Goal: Task Accomplishment & Management: Complete application form

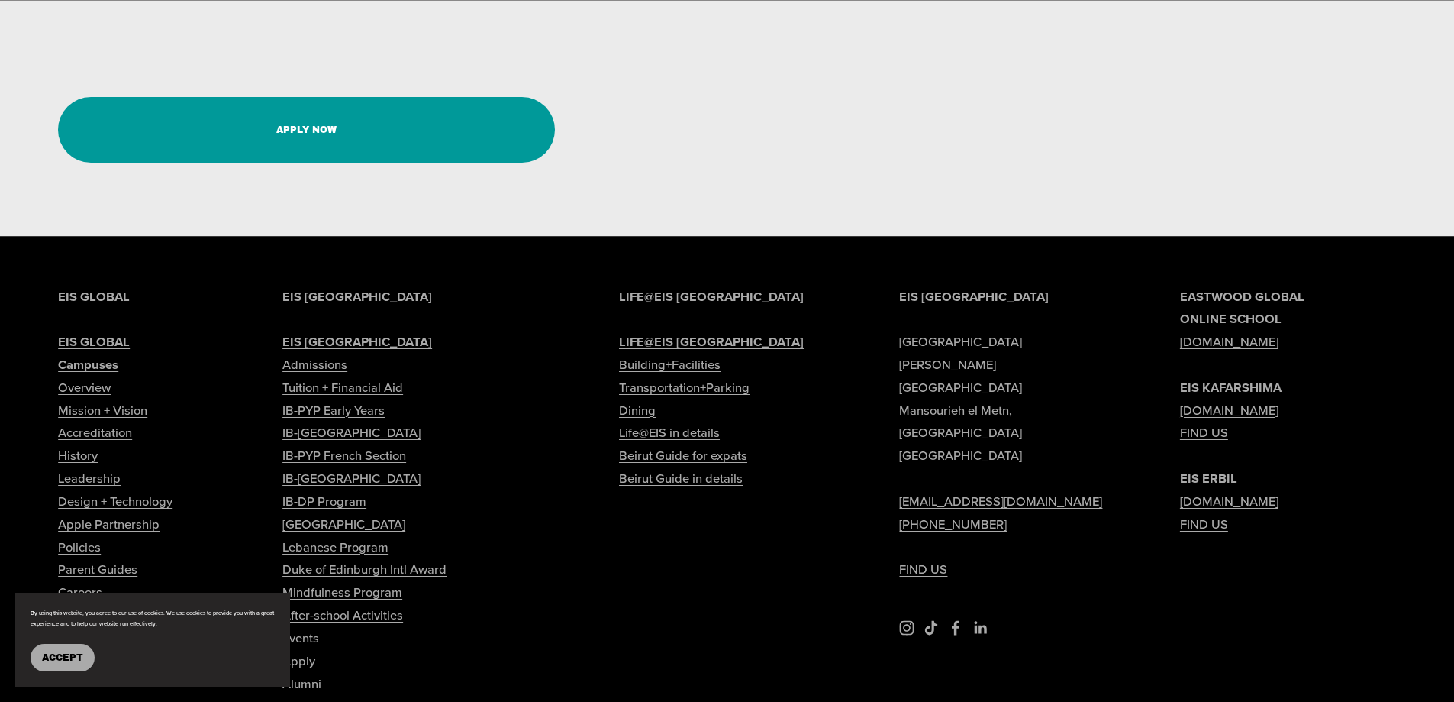
scroll to position [3435, 0]
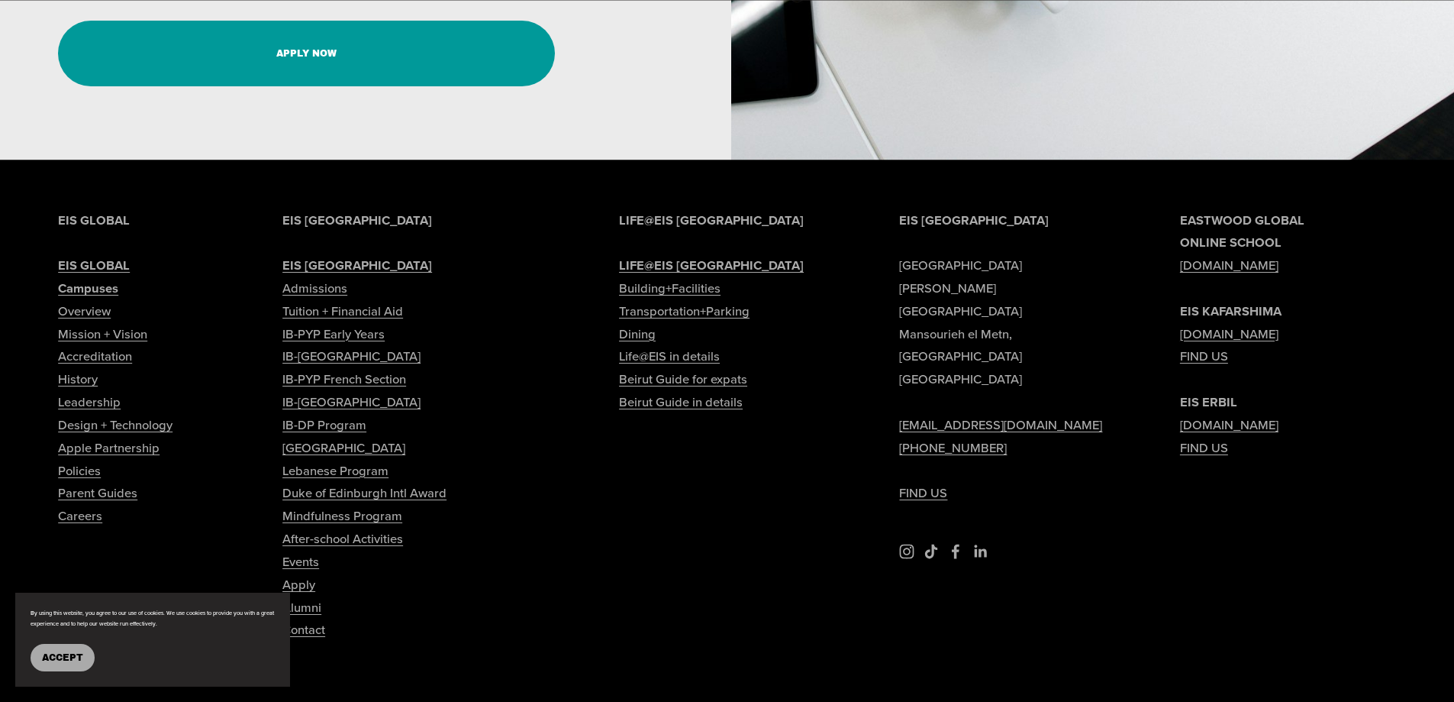
click at [77, 528] on link "Careers" at bounding box center [80, 516] width 44 height 23
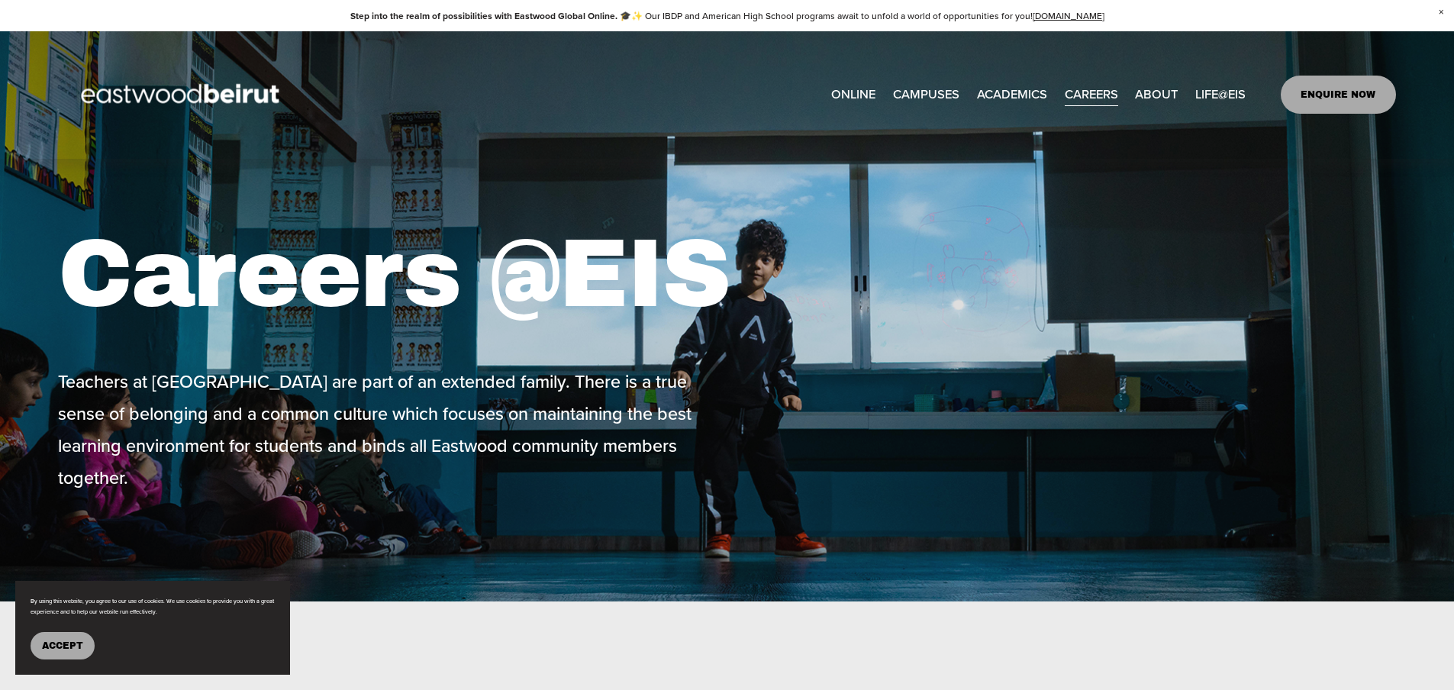
click at [54, 653] on button "Accept" at bounding box center [63, 645] width 64 height 27
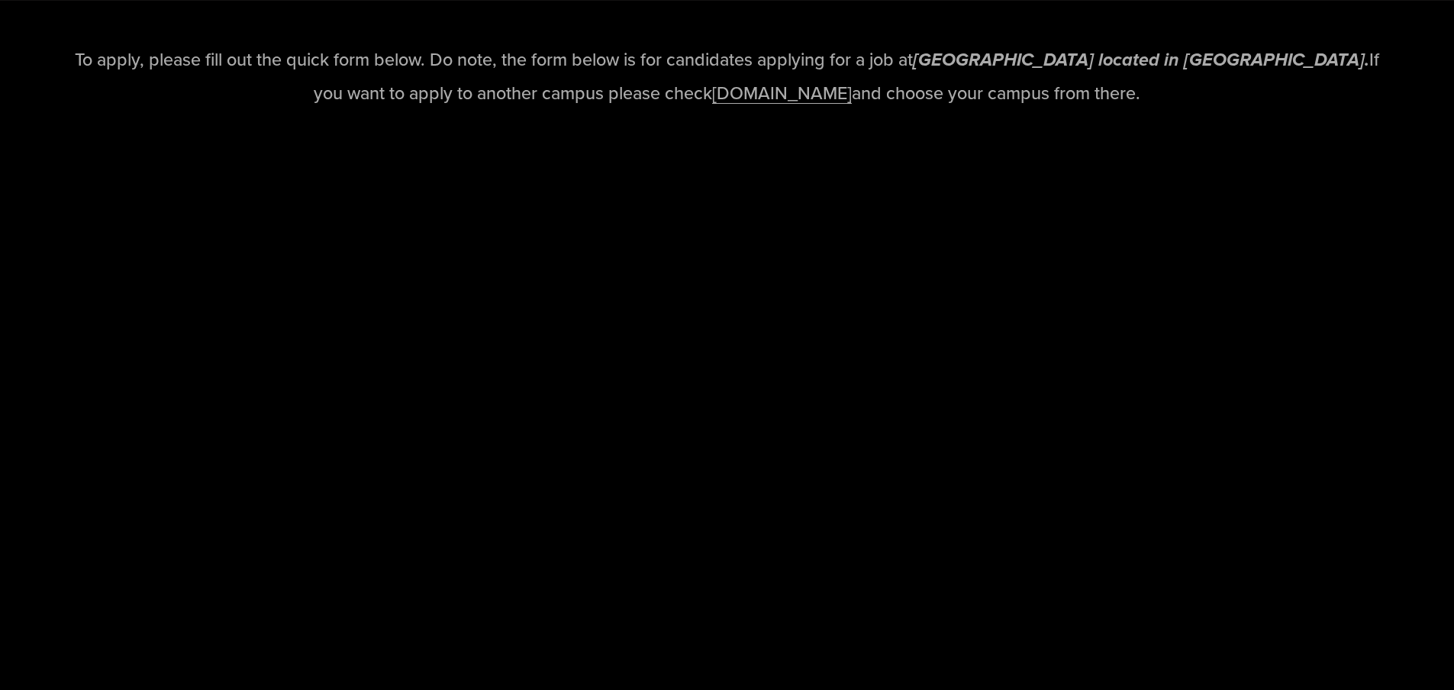
scroll to position [2061, 0]
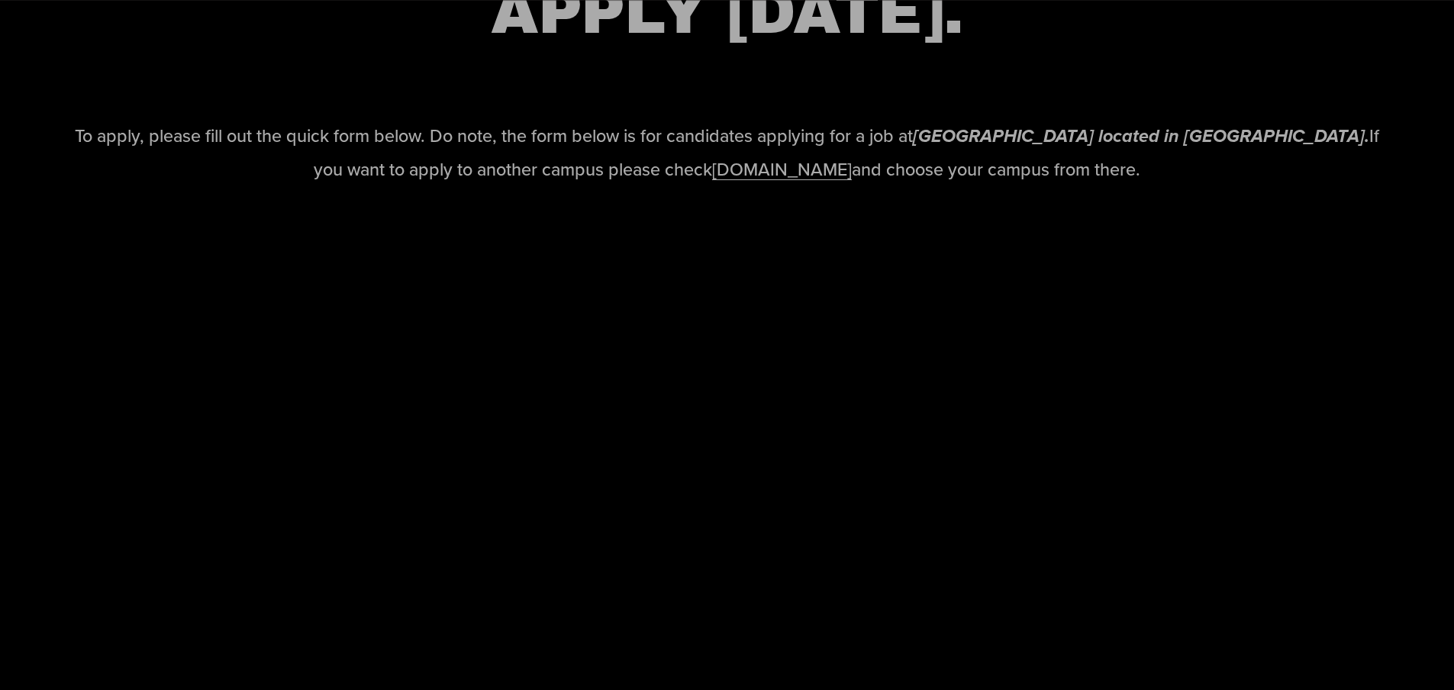
click at [762, 182] on link "www.eastwoodschools.com" at bounding box center [782, 168] width 140 height 25
drag, startPoint x: 1062, startPoint y: 11, endPoint x: 982, endPoint y: 90, distance: 112.3
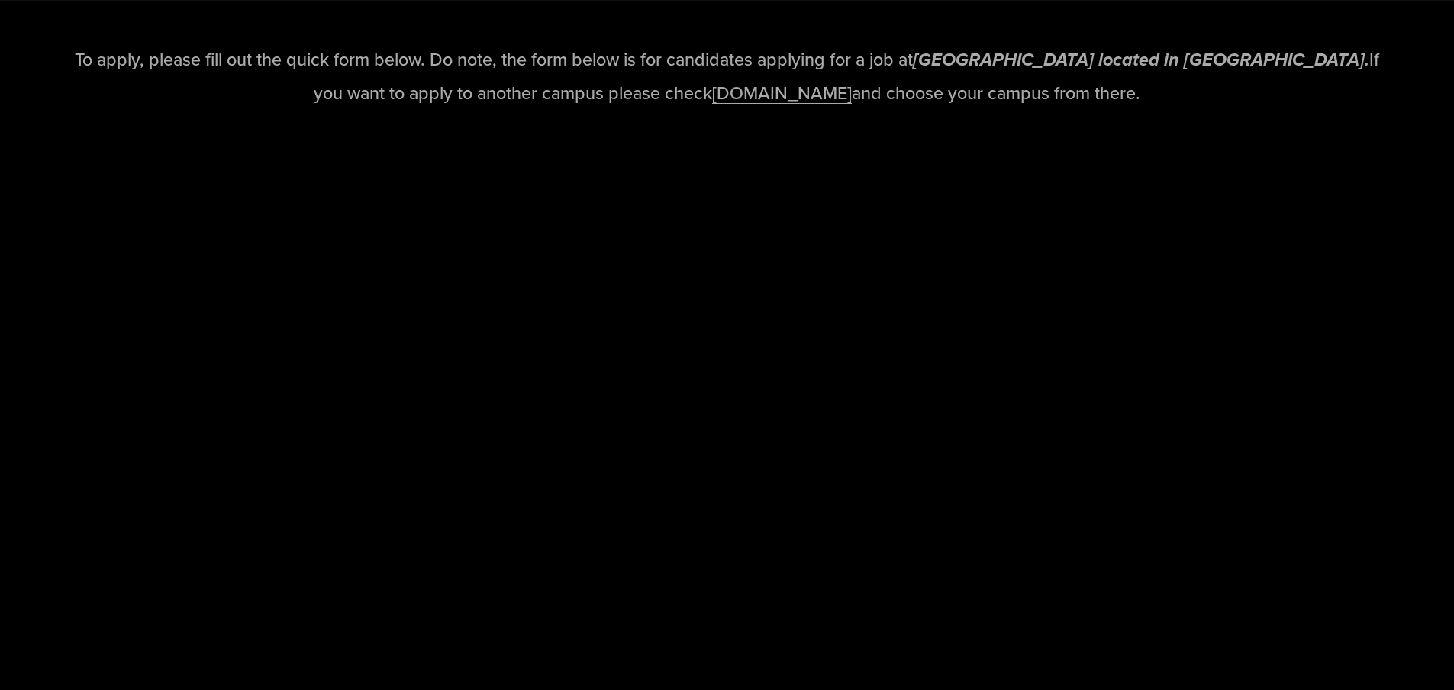
click at [794, 105] on link "www.eastwoodschools.com" at bounding box center [782, 92] width 140 height 25
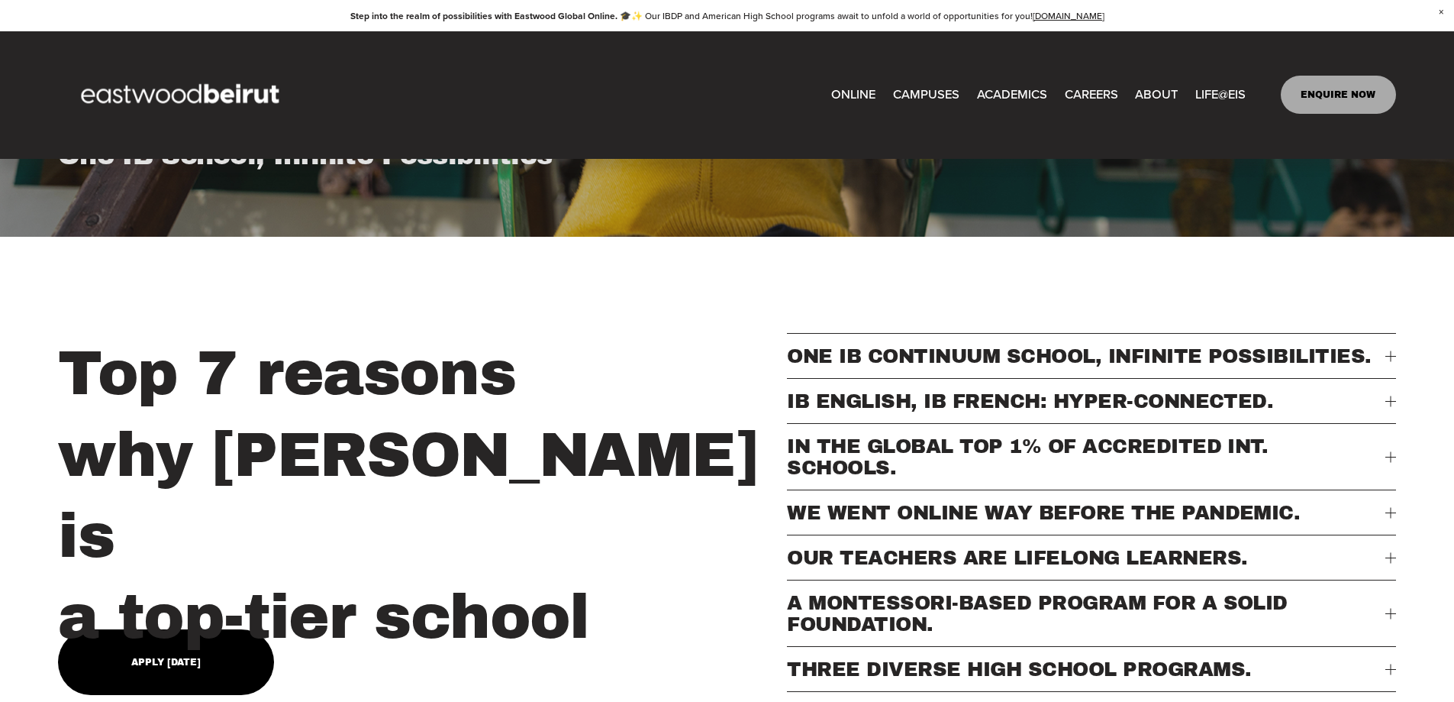
scroll to position [611, 0]
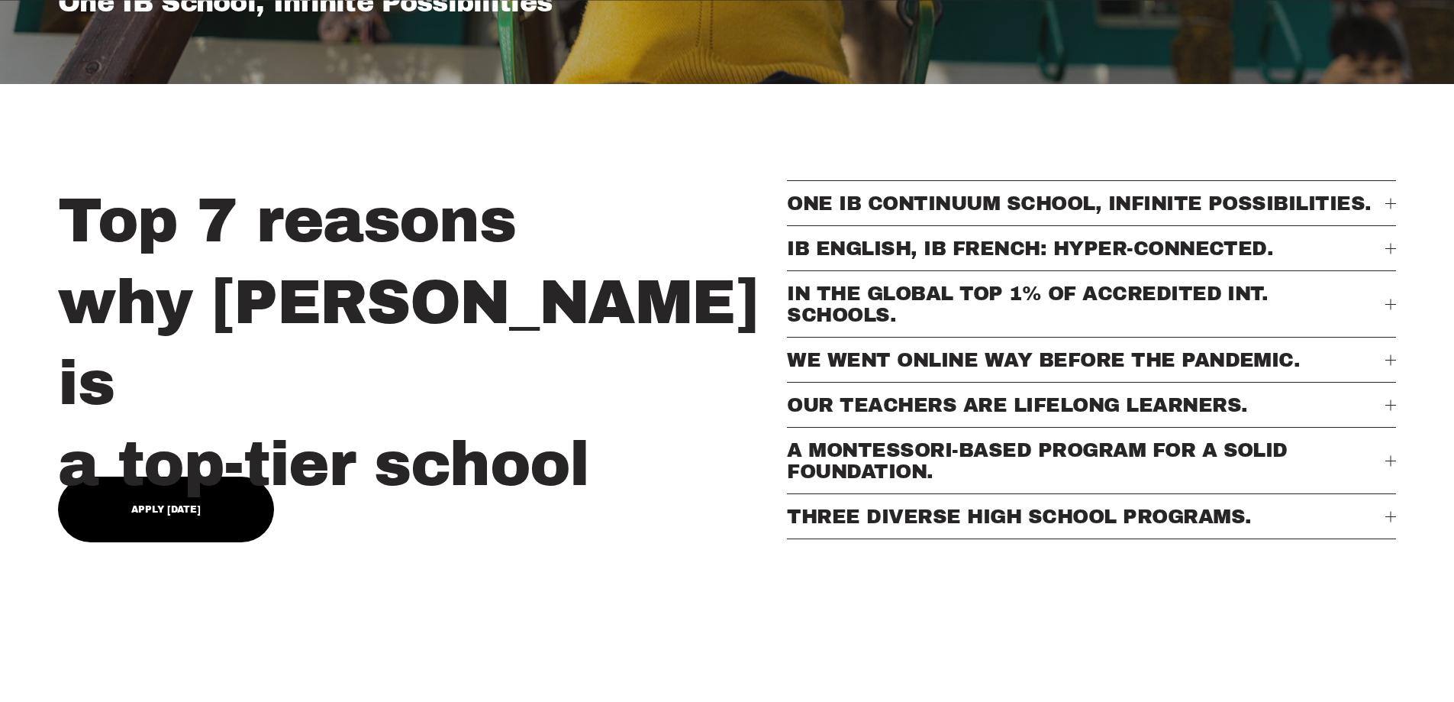
click at [148, 460] on div "Top 7 reasons why Eastwood is a top-tier school" at bounding box center [418, 342] width 721 height 324
click at [156, 482] on link "Apply Today" at bounding box center [166, 509] width 216 height 66
type input "****"
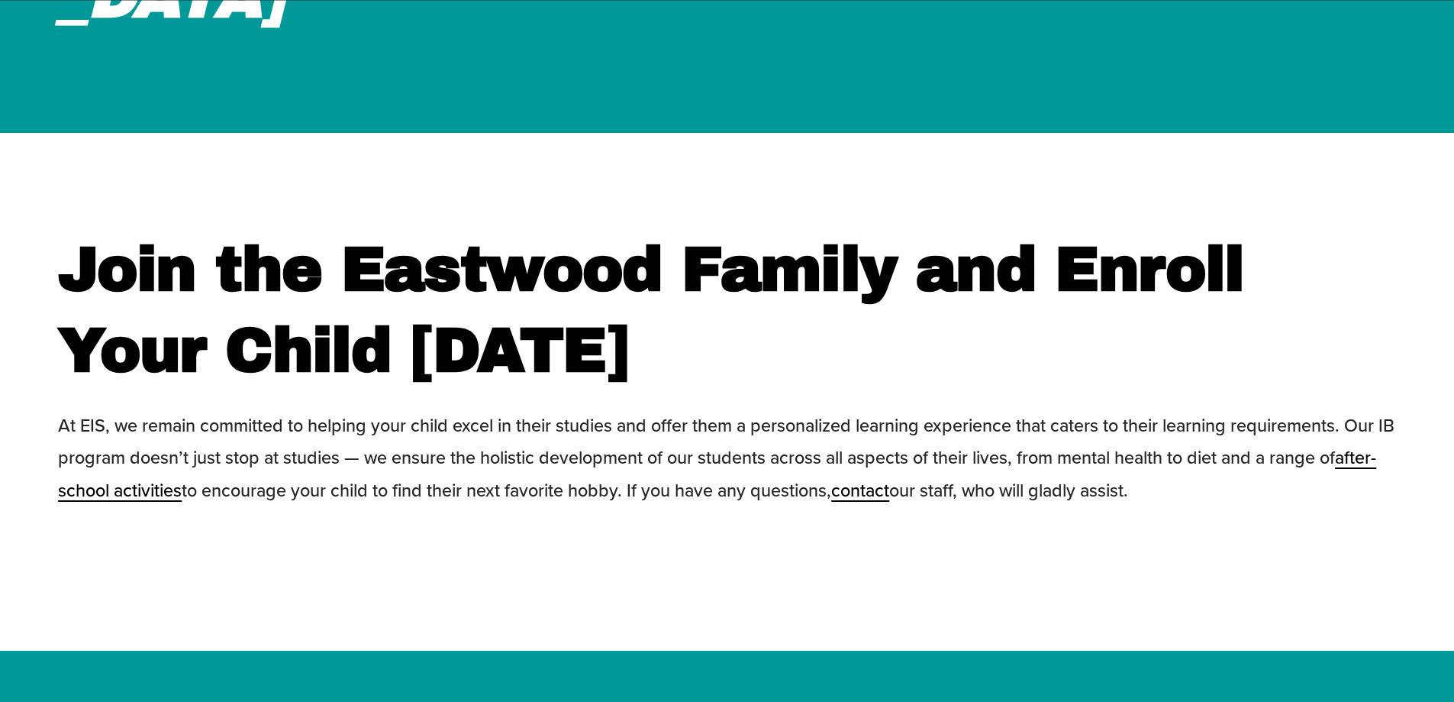
scroll to position [5221, 0]
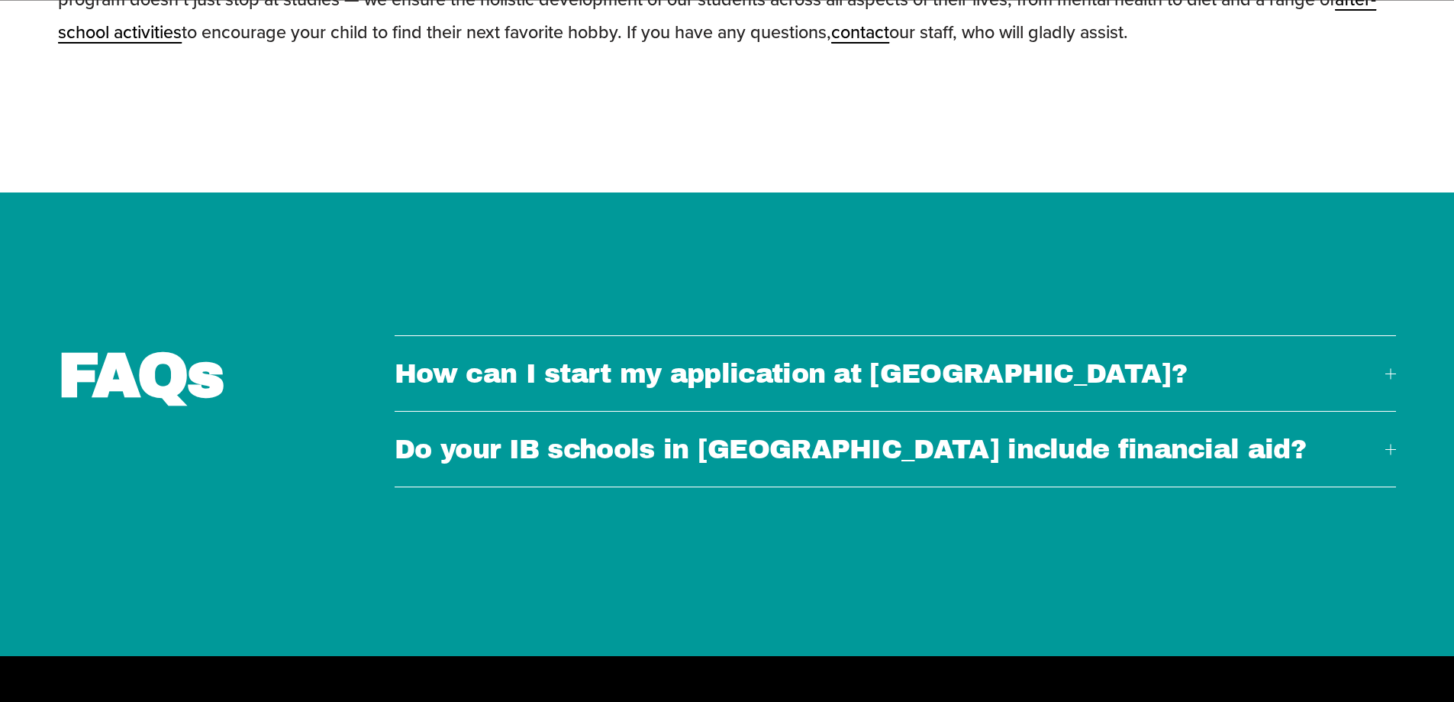
click at [1391, 336] on button "How can I start my application at Eastwood?" at bounding box center [896, 373] width 1002 height 75
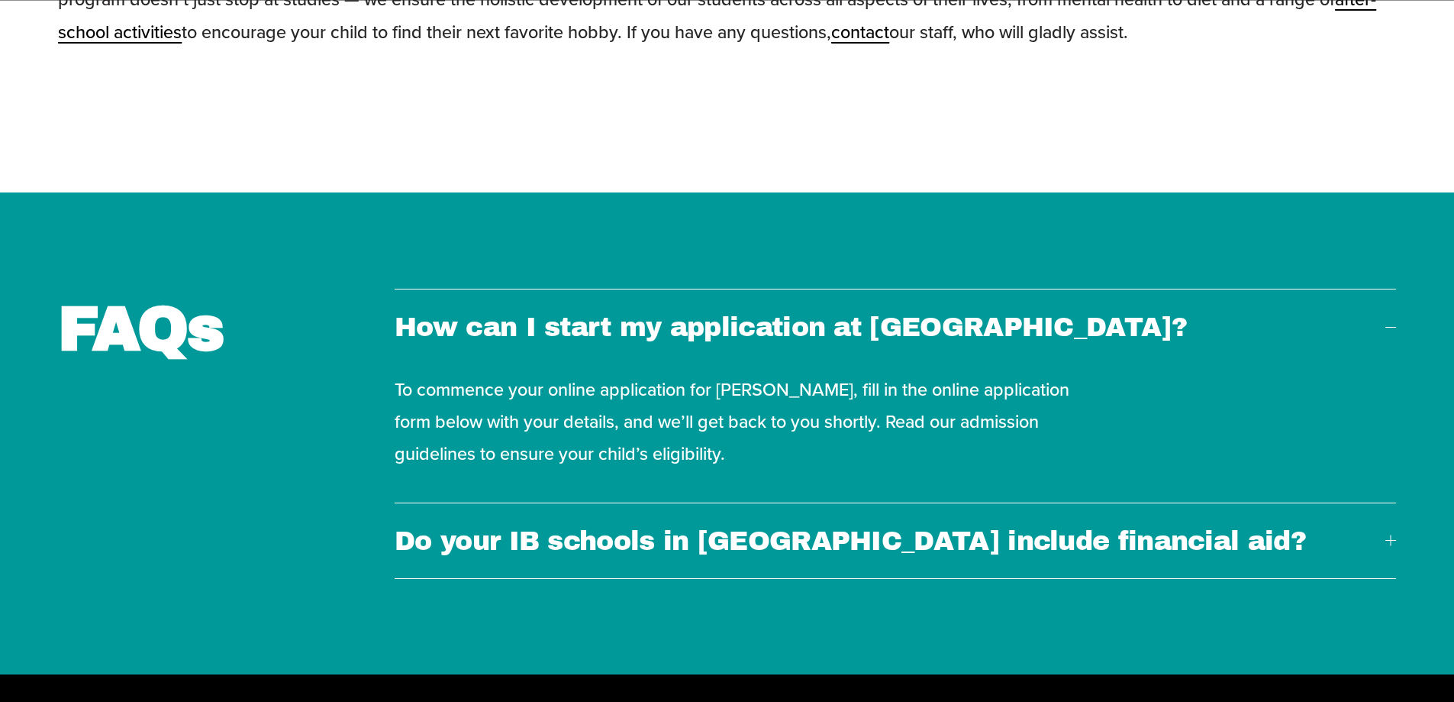
click at [1392, 364] on div "To commence your online application for Eastwood, fill in the online applicatio…" at bounding box center [896, 433] width 1002 height 138
click at [1386, 327] on div at bounding box center [1391, 327] width 11 height 1
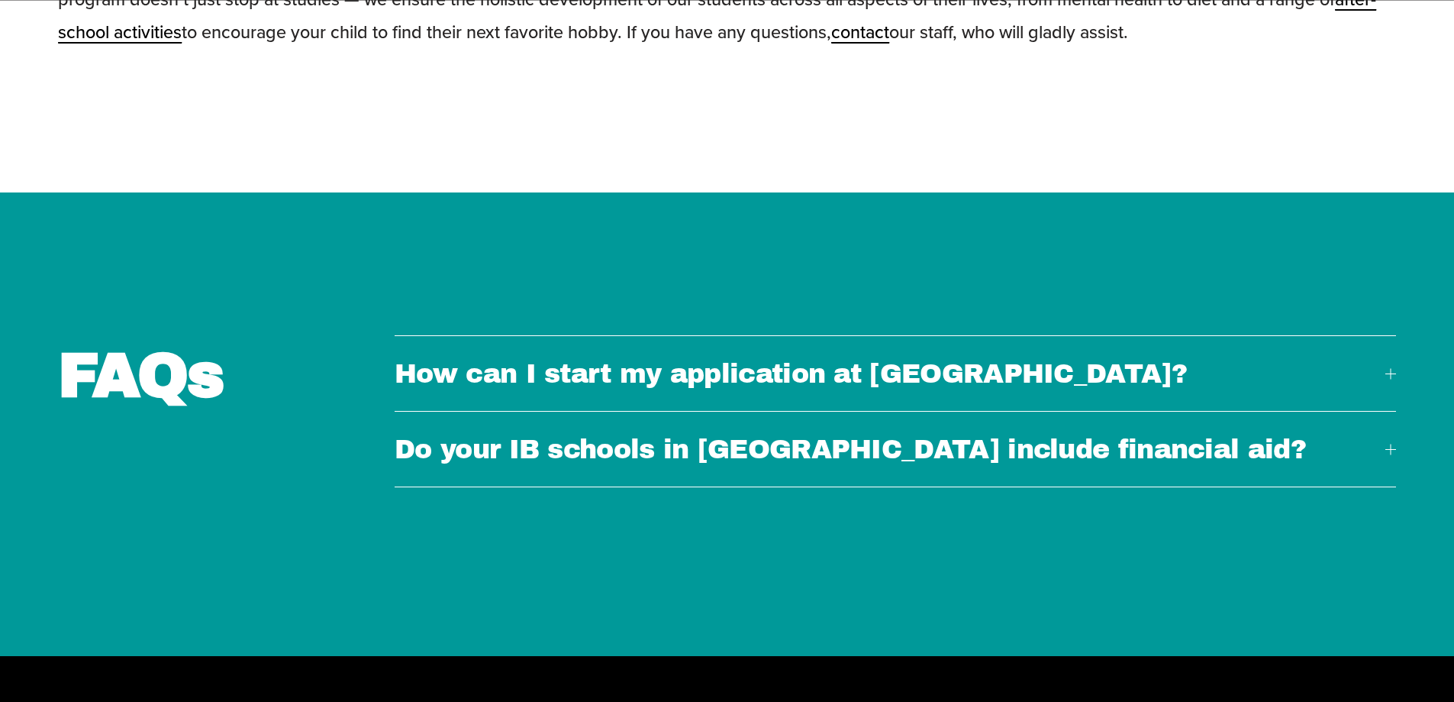
click at [1350, 411] on button "Do your IB schools in Lebanon include financial aid?" at bounding box center [896, 448] width 1002 height 75
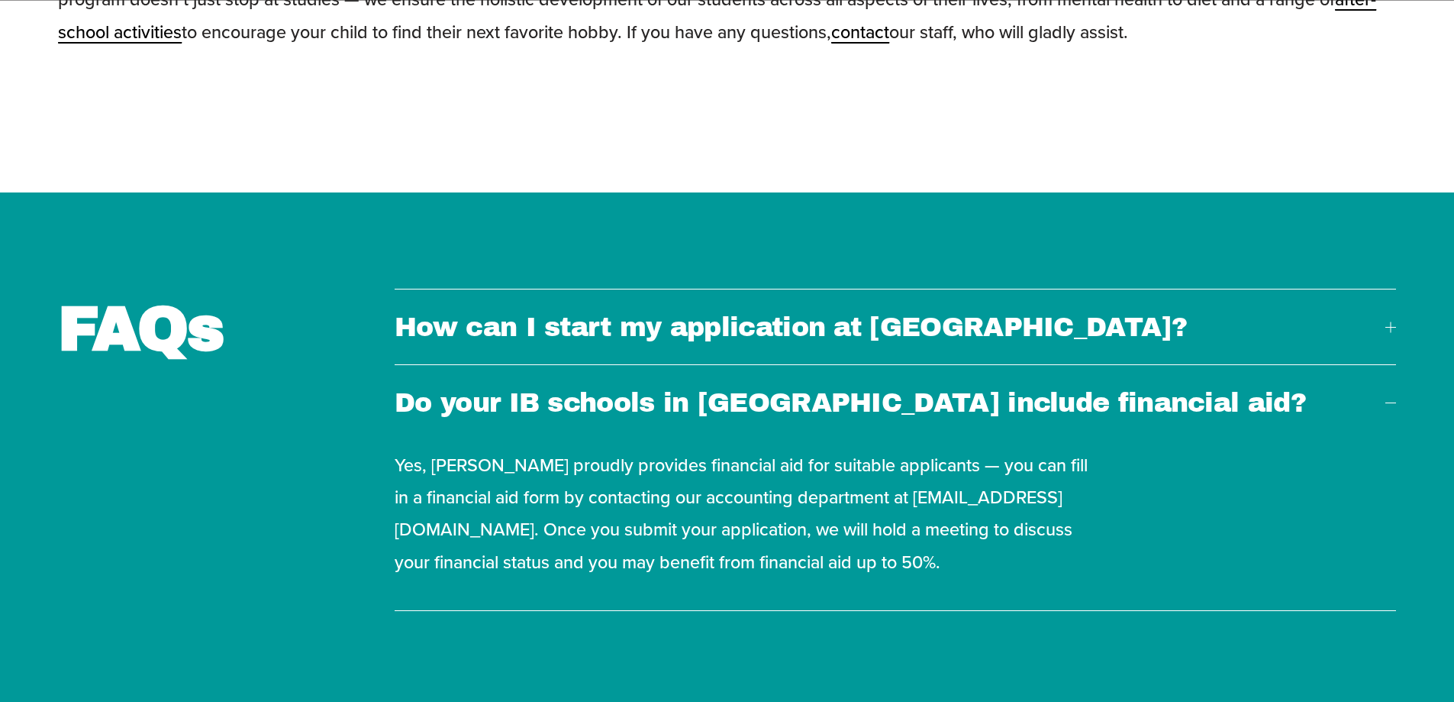
click at [1392, 397] on div at bounding box center [1391, 402] width 11 height 11
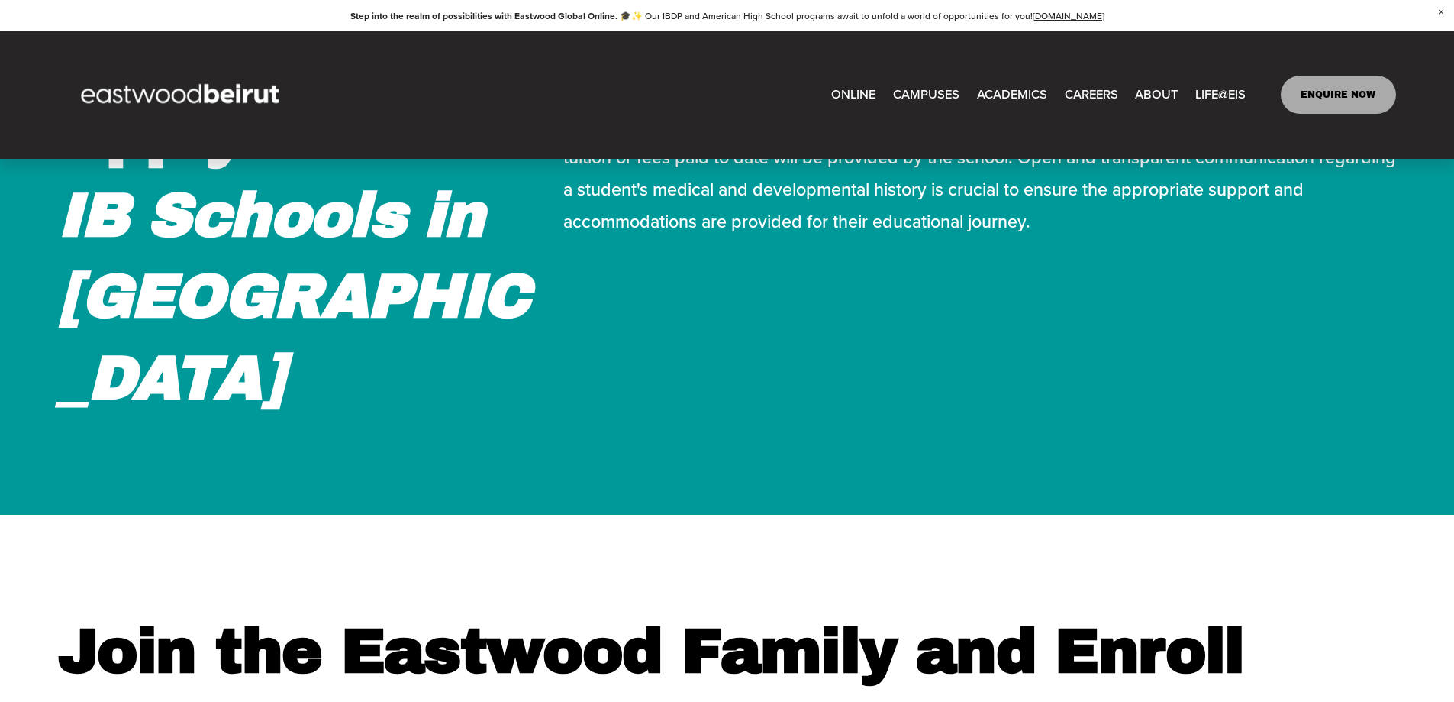
scroll to position [4305, 0]
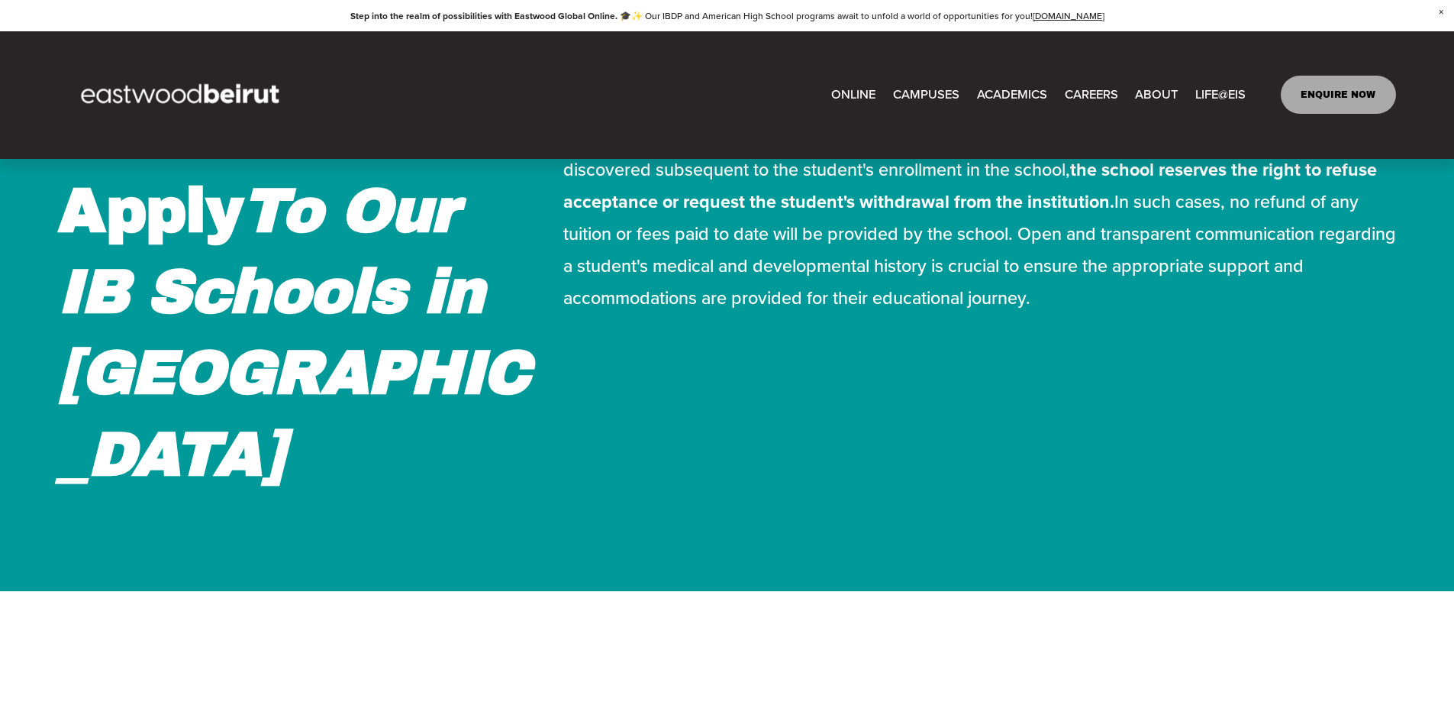
click at [1092, 92] on link "CAREERS" at bounding box center [1091, 94] width 53 height 25
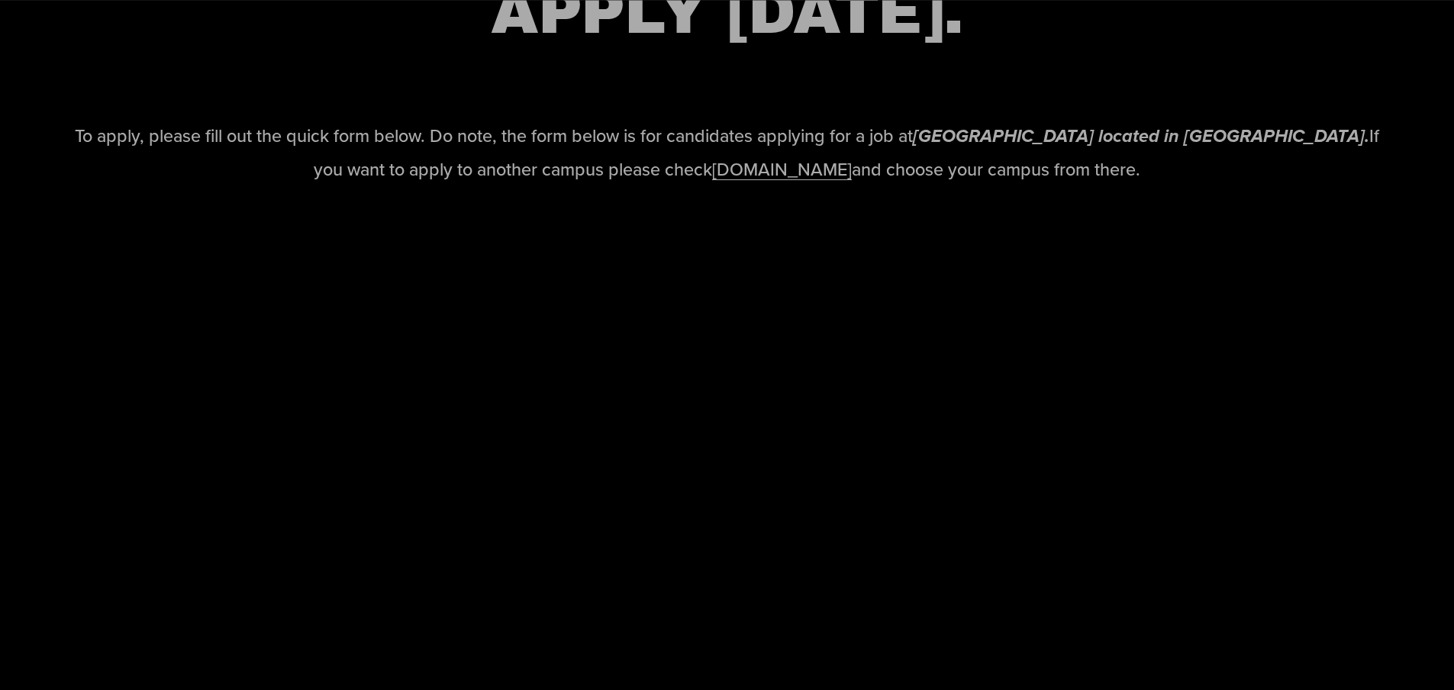
scroll to position [1985, 0]
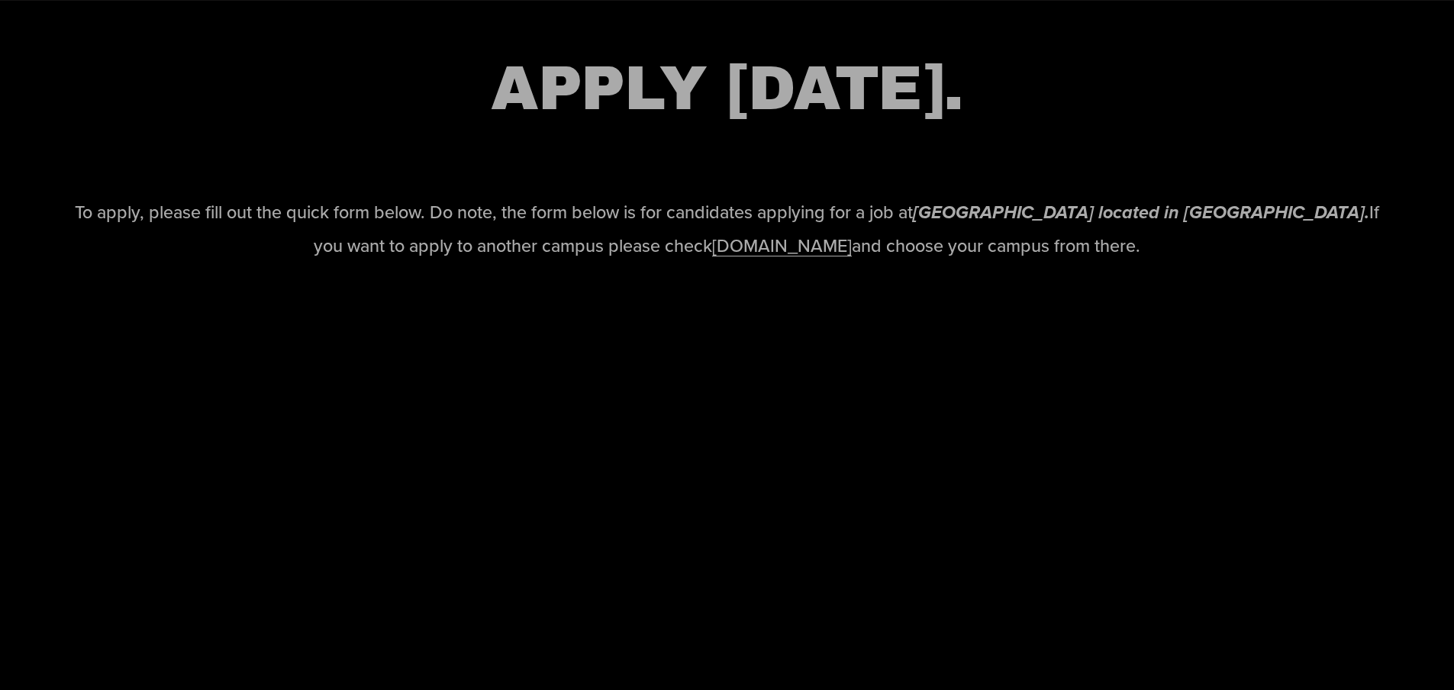
click at [746, 258] on link "www.eastwoodschools.com" at bounding box center [782, 245] width 140 height 25
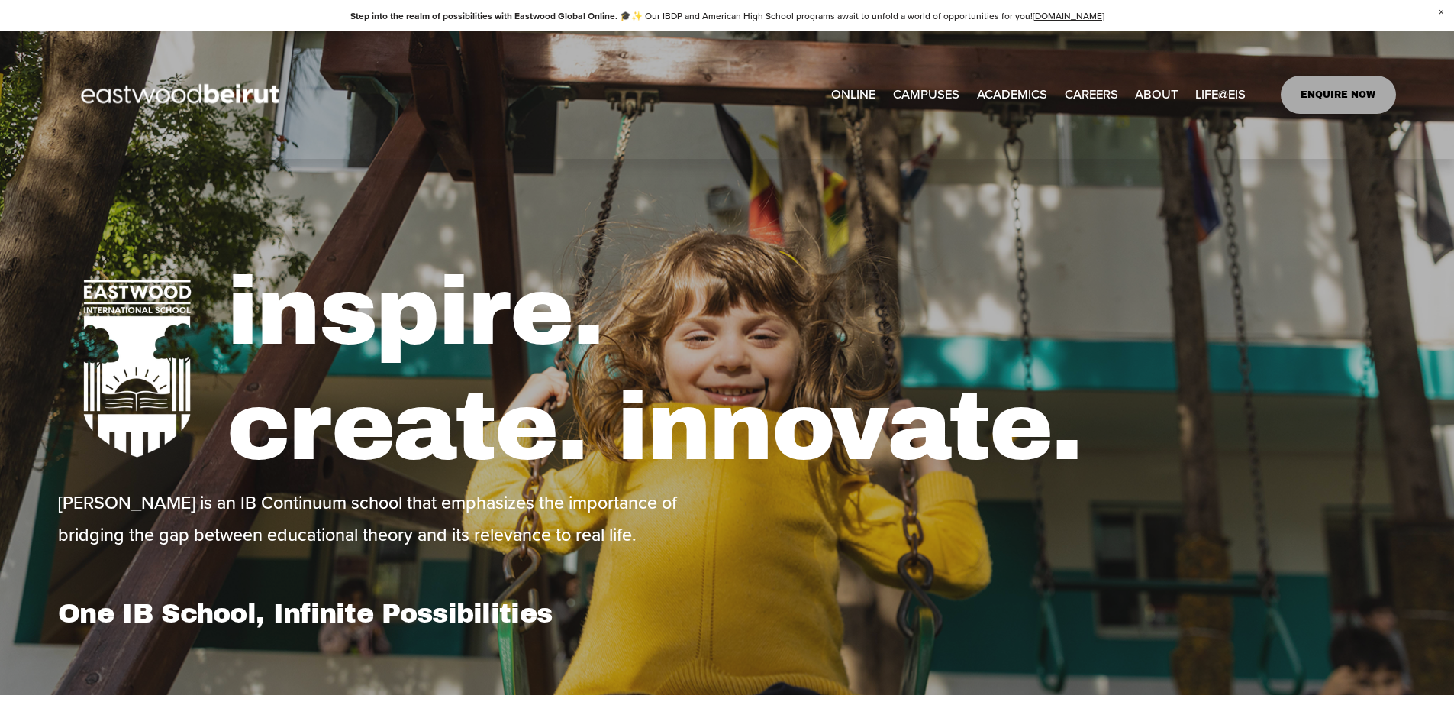
click at [1088, 95] on link "CAREERS" at bounding box center [1091, 94] width 53 height 25
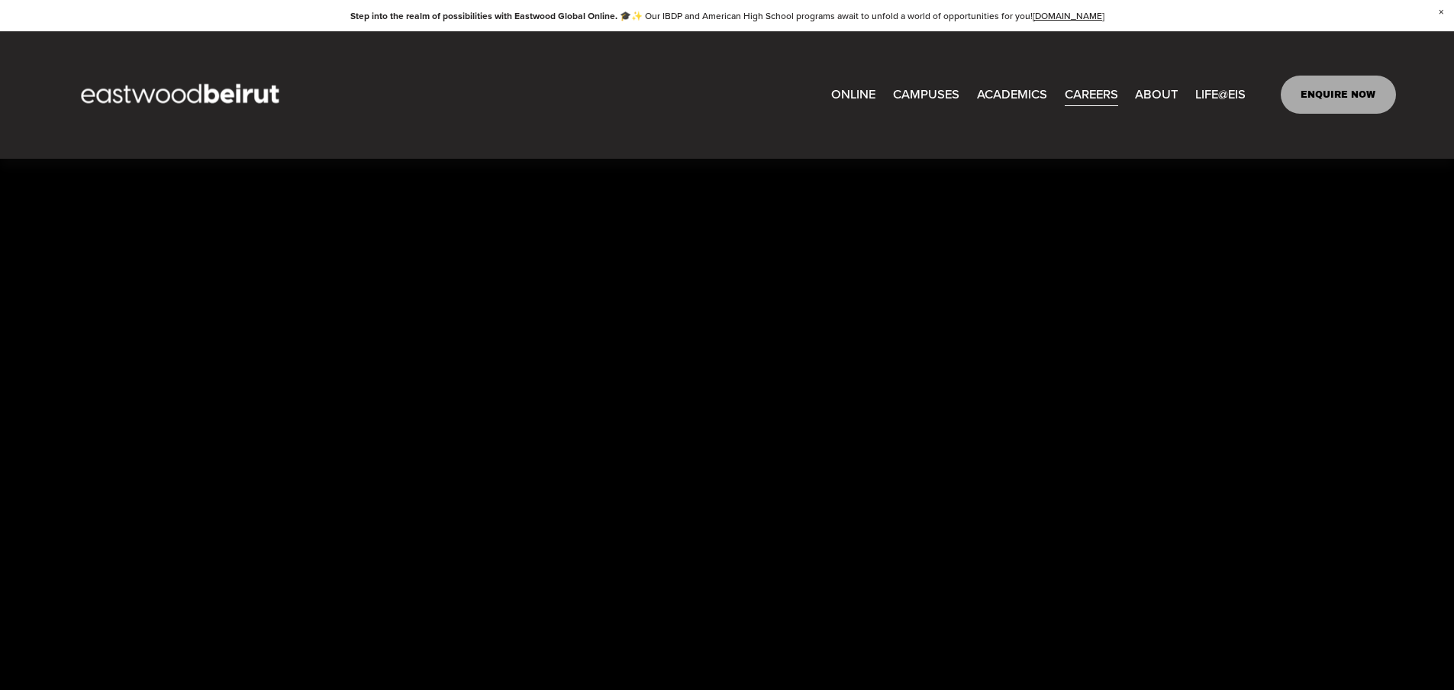
scroll to position [2214, 0]
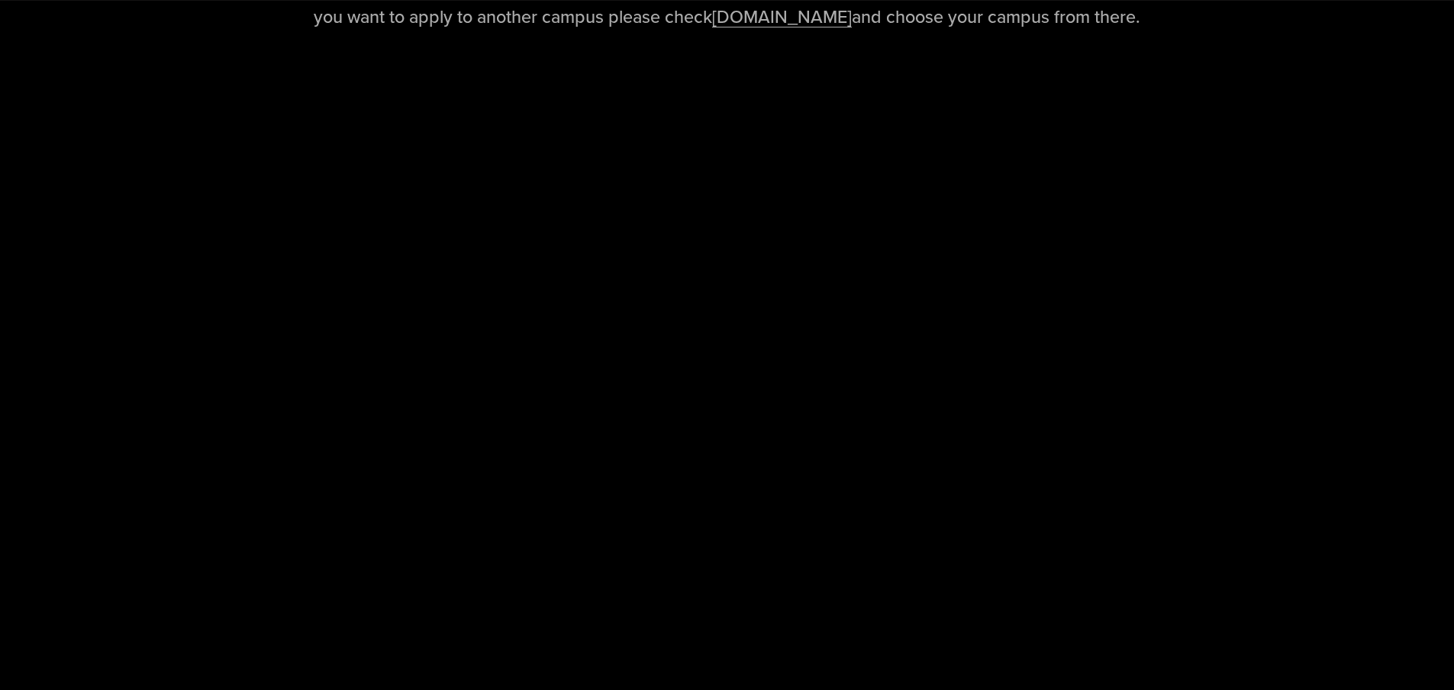
drag, startPoint x: 1266, startPoint y: 609, endPoint x: 1315, endPoint y: 617, distance: 49.4
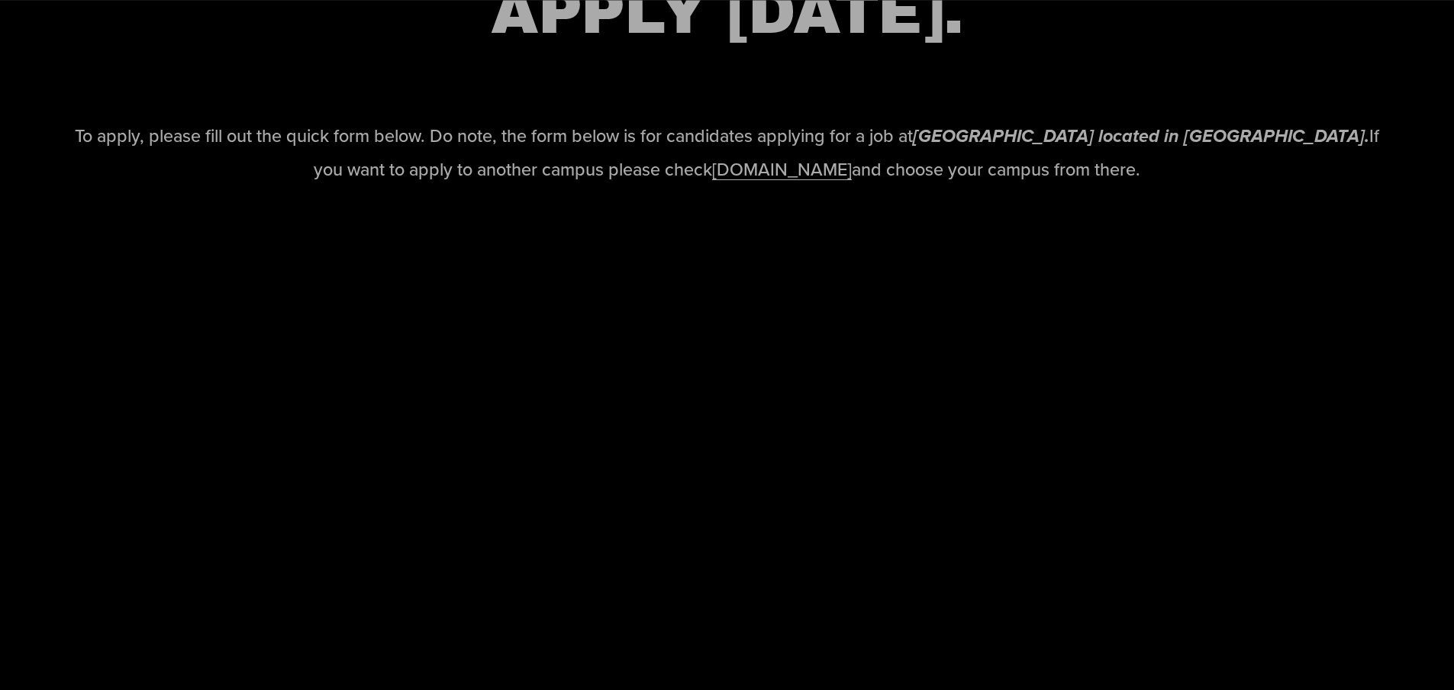
scroll to position [1985, 0]
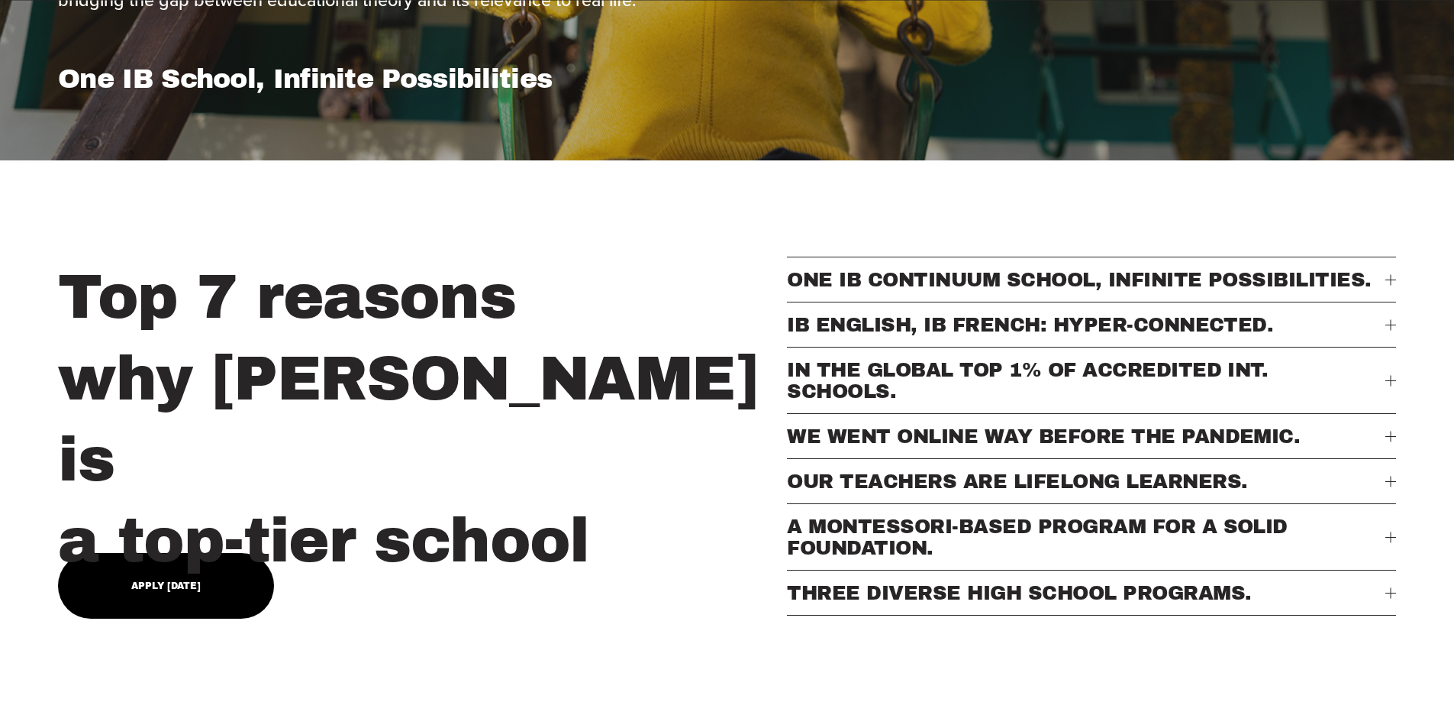
scroll to position [611, 0]
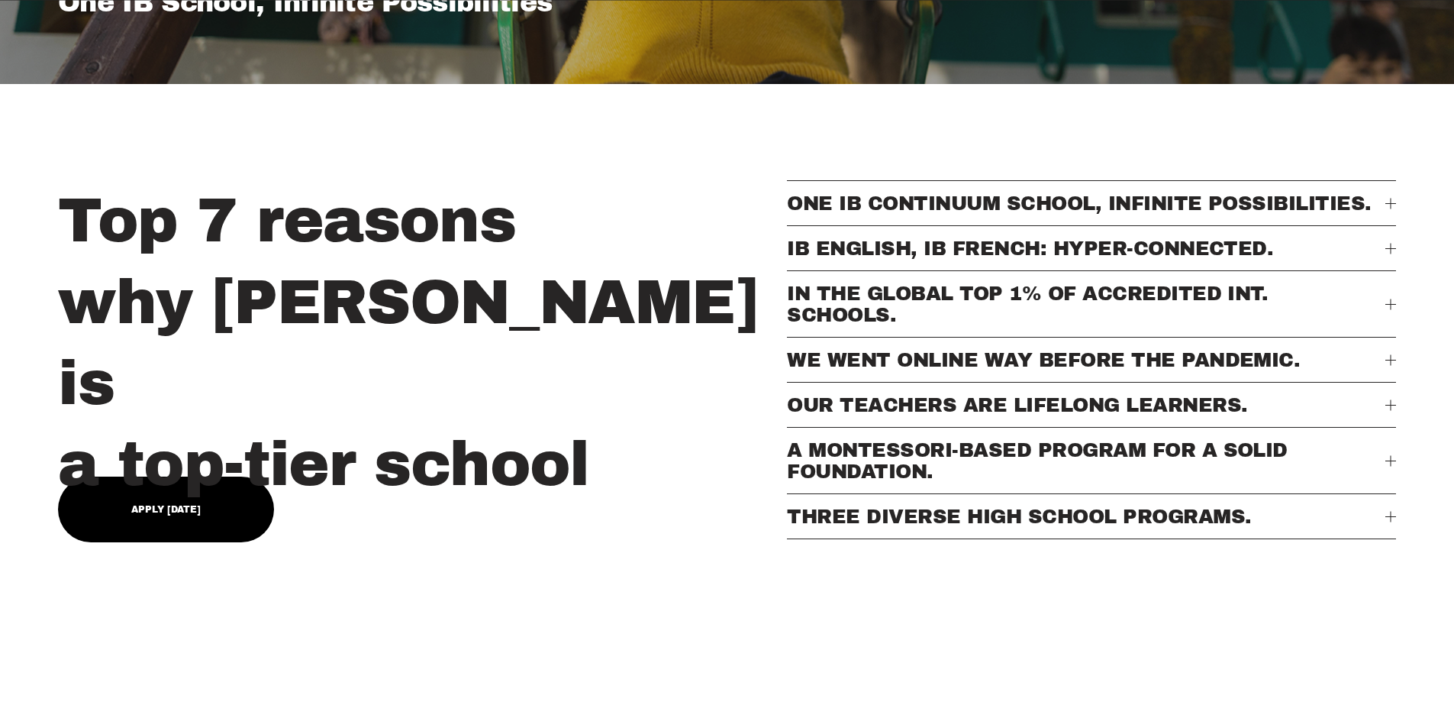
click at [240, 468] on div "Top 7 reasons why [PERSON_NAME] is a top-tier school" at bounding box center [418, 342] width 721 height 324
click at [149, 474] on div "Top 7 reasons why [PERSON_NAME] is a top-tier school" at bounding box center [418, 342] width 721 height 324
click at [230, 488] on link "Apply [DATE]" at bounding box center [166, 509] width 216 height 66
type input "*****"
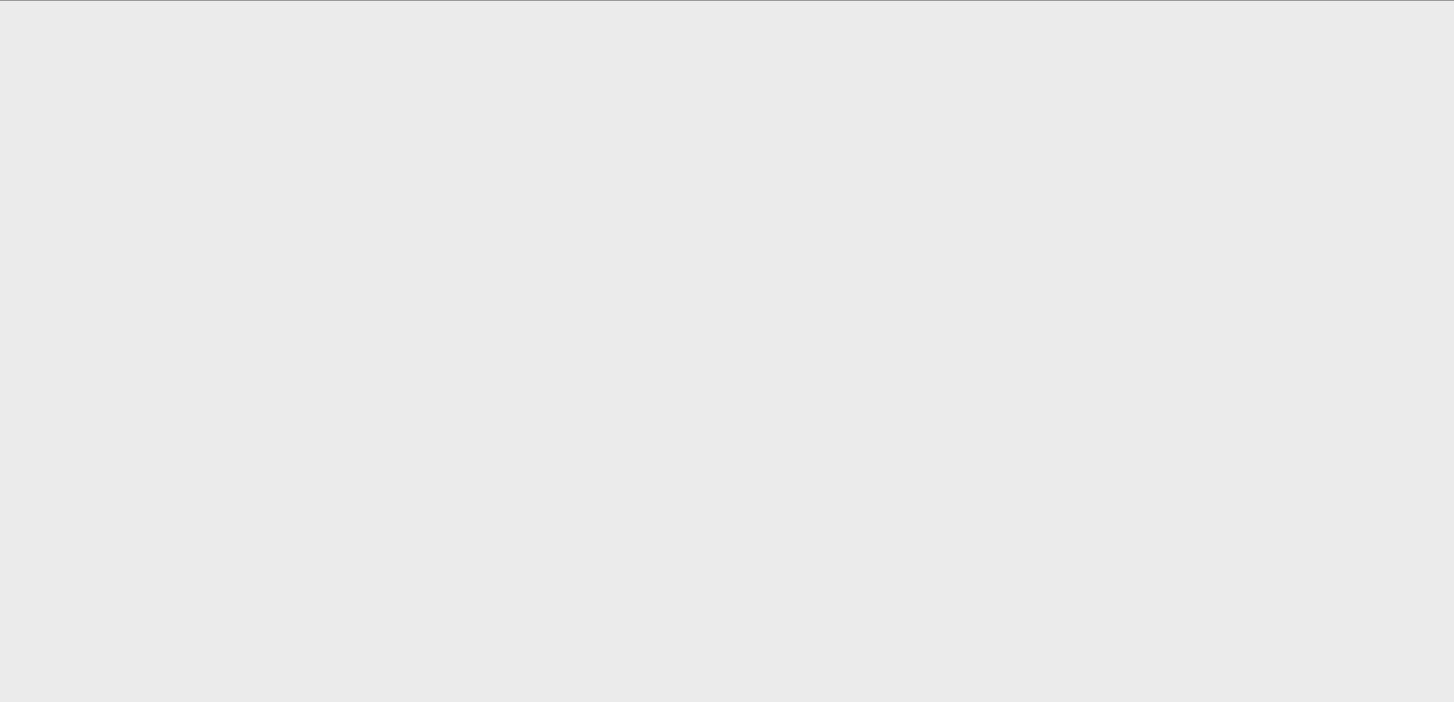
scroll to position [1069, 0]
